Goal: Information Seeking & Learning: Learn about a topic

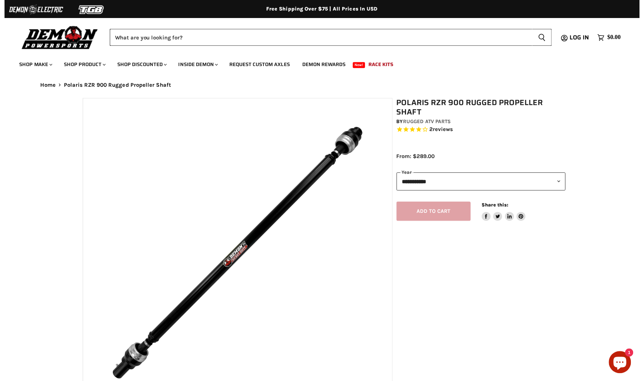
select select "******"
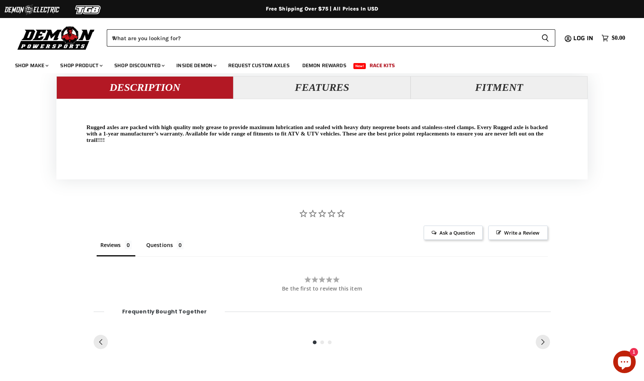
scroll to position [548, 0]
